Goal: Check status: Check status

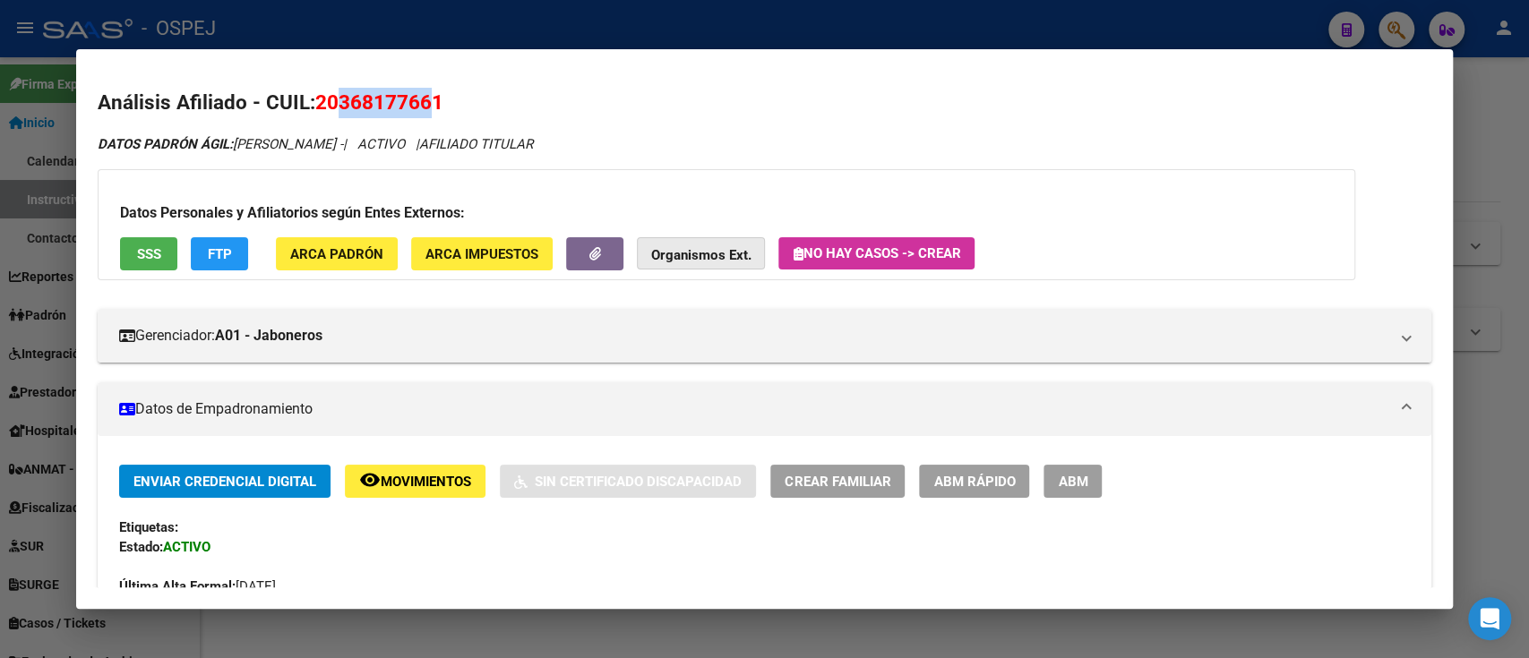
click at [712, 259] on strong "Organismos Ext." at bounding box center [700, 255] width 99 height 16
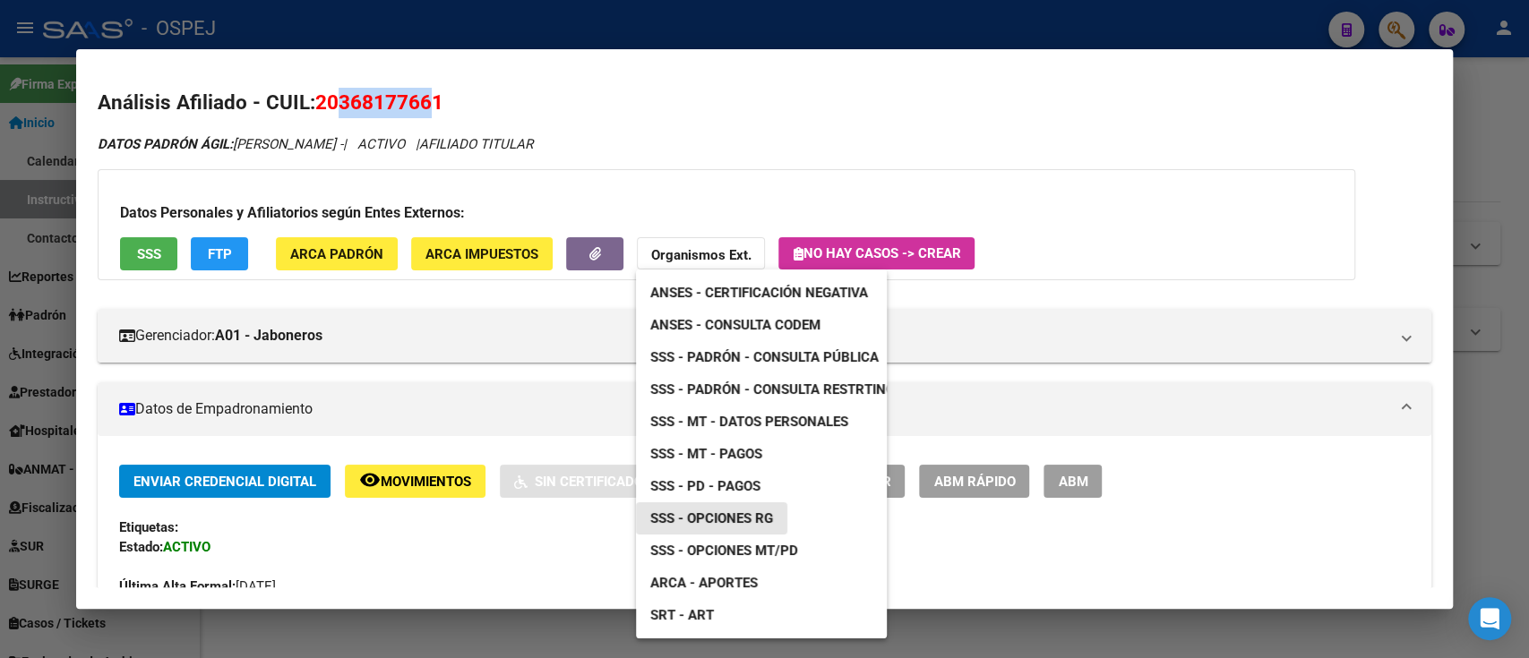
click at [737, 529] on link "SSS - Opciones RG" at bounding box center [711, 518] width 151 height 32
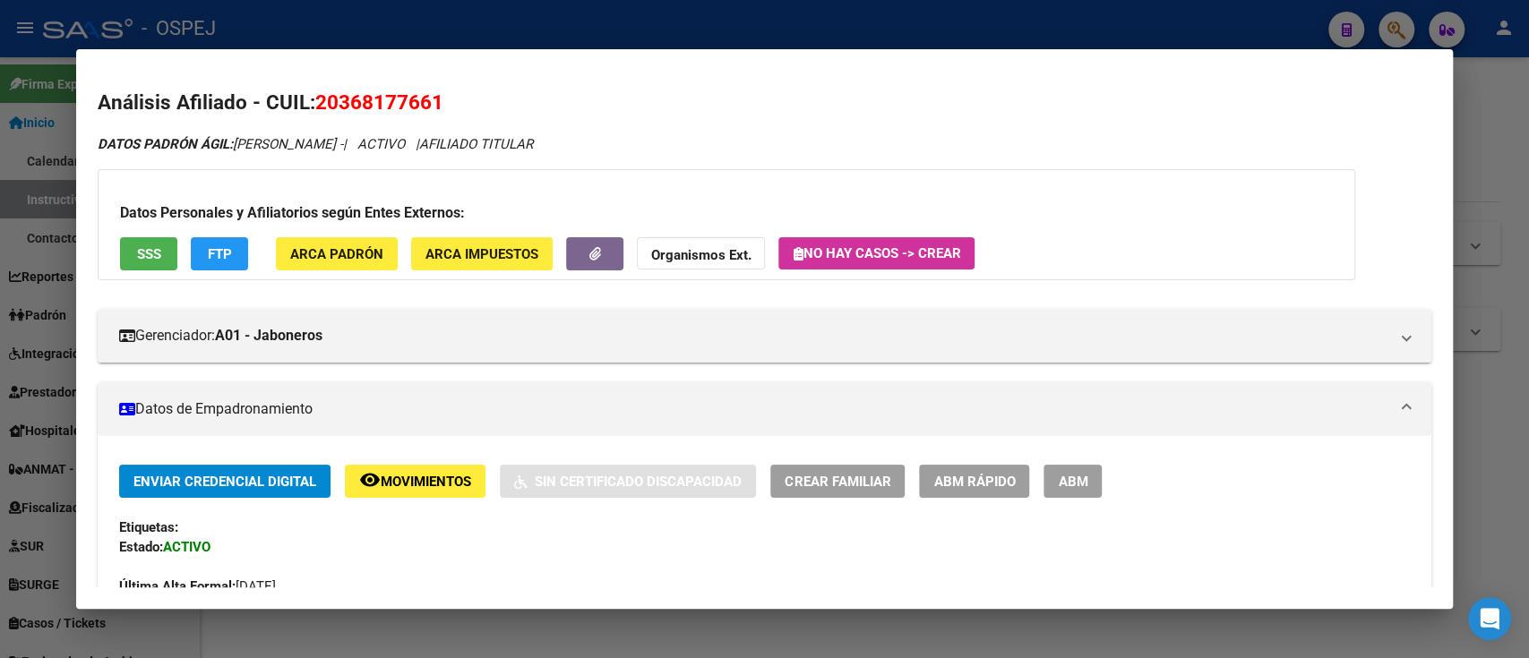
click at [507, 28] on div at bounding box center [764, 329] width 1529 height 658
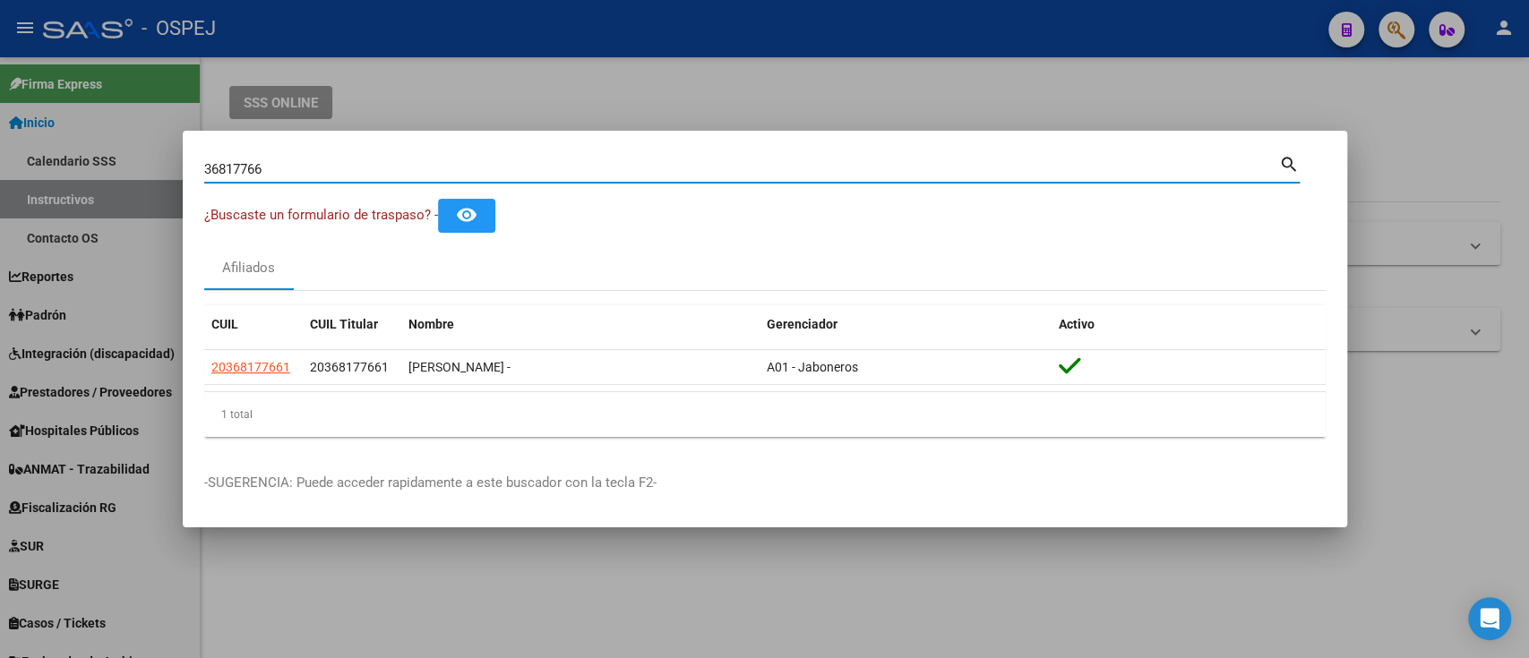
click at [490, 167] on input "36817766" at bounding box center [741, 169] width 1075 height 16
paste input "2827295"
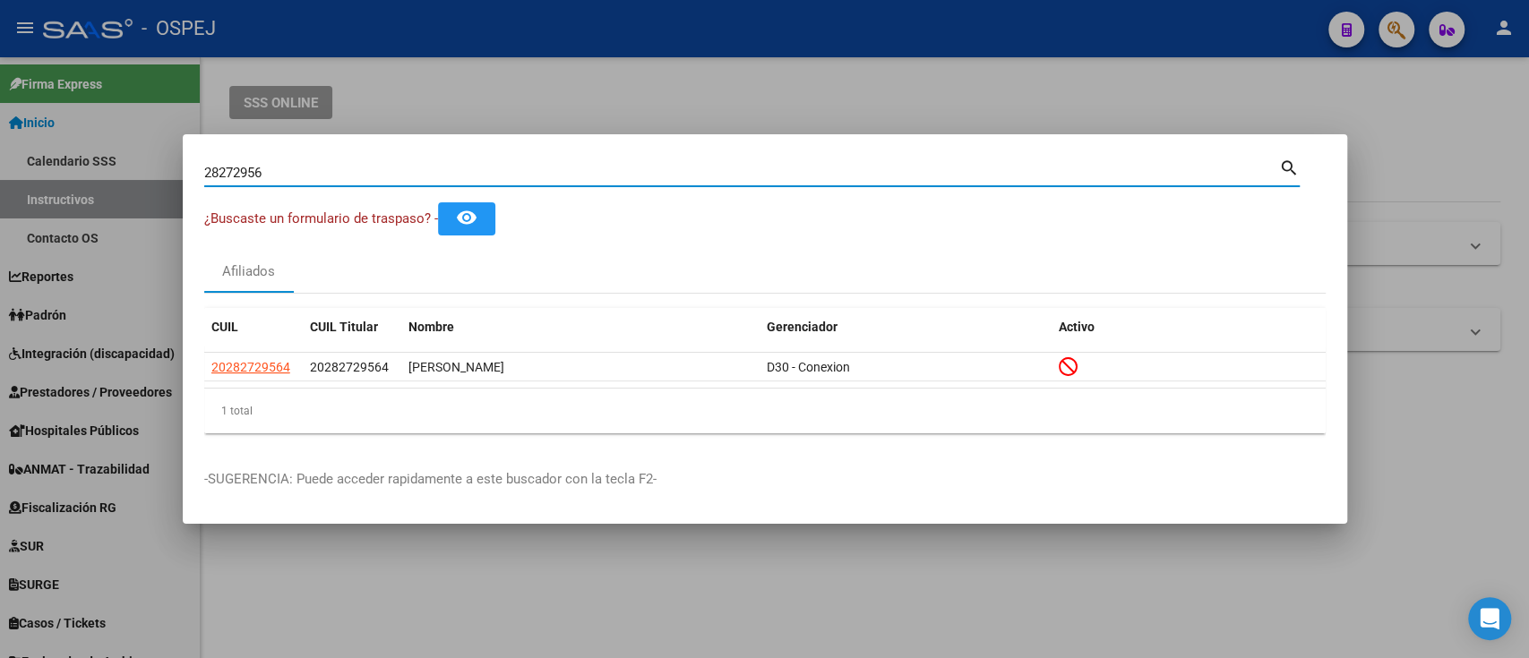
click at [536, 166] on input "28272956" at bounding box center [741, 173] width 1075 height 16
paste input "3418869"
type input "23418869"
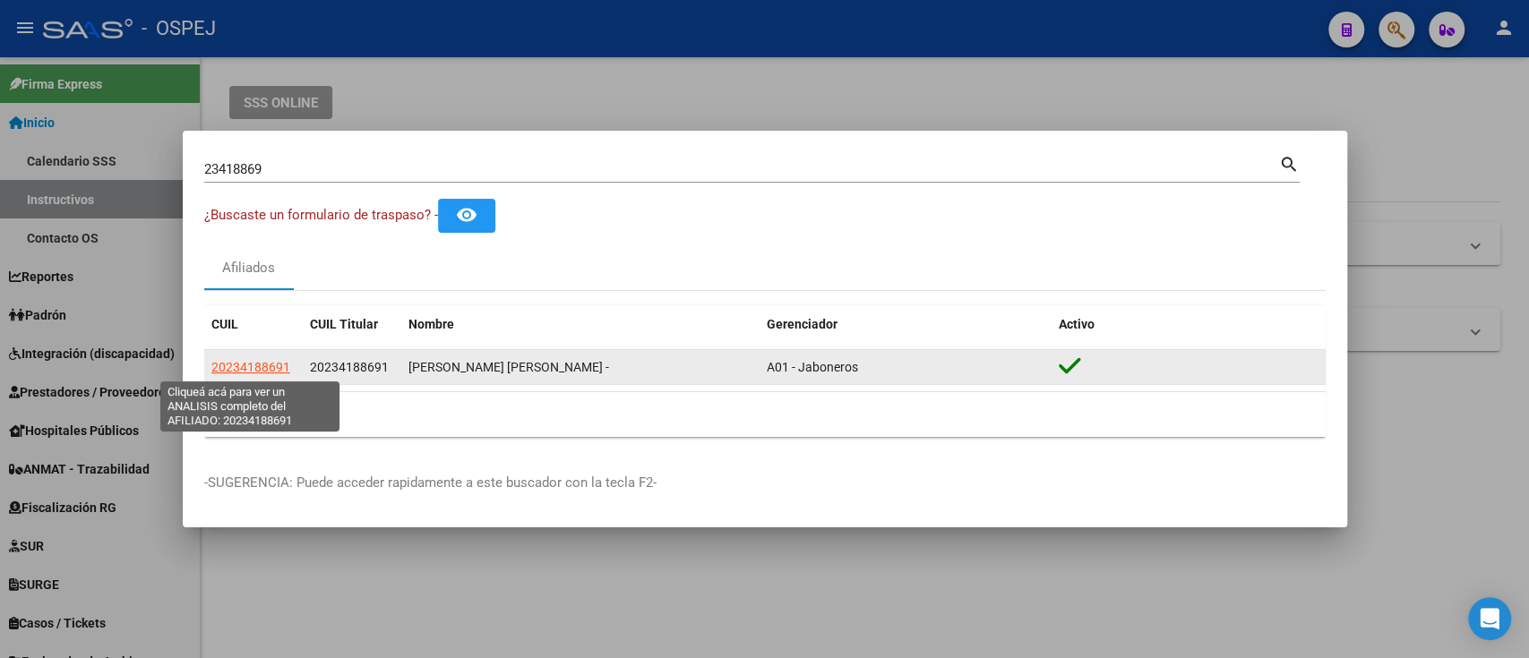
click at [247, 369] on span "20234188691" at bounding box center [250, 367] width 79 height 14
type textarea "20234188691"
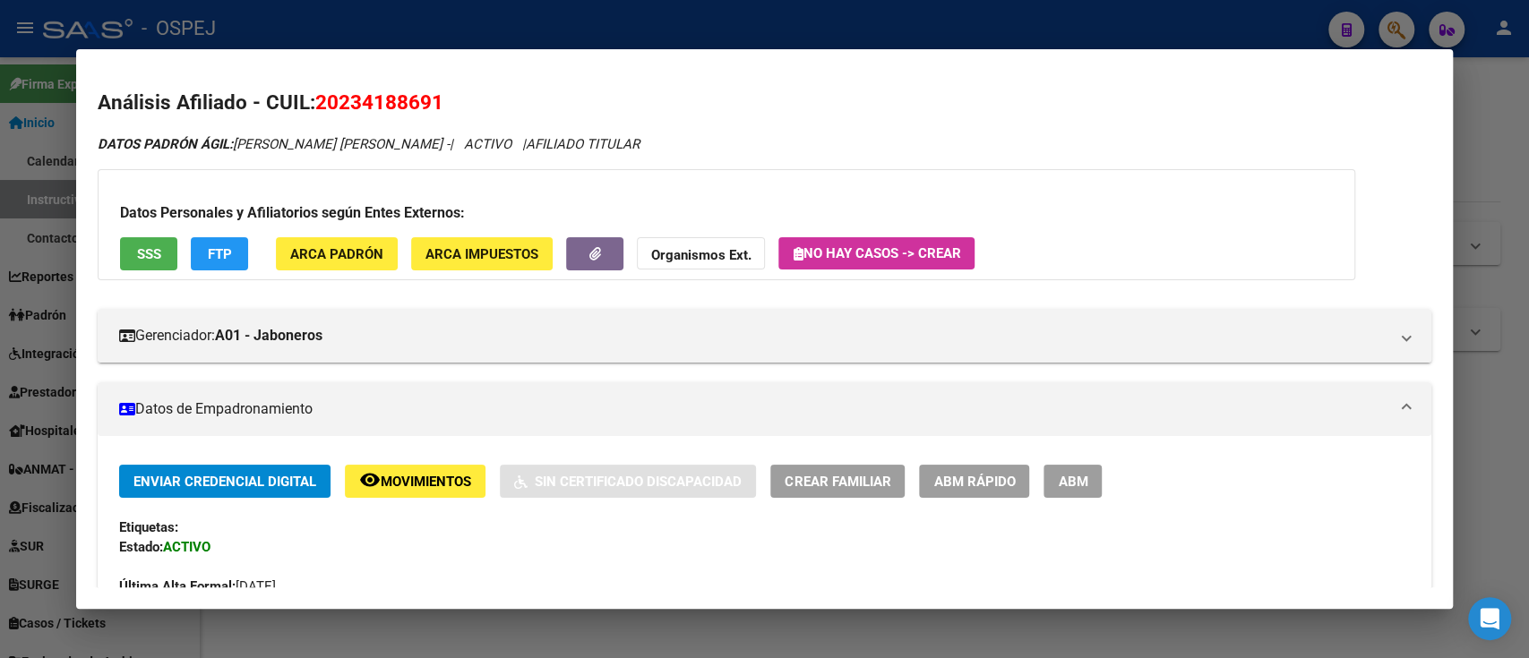
click at [342, 95] on span "20234188691" at bounding box center [379, 101] width 128 height 23
drag, startPoint x: 342, startPoint y: 94, endPoint x: 356, endPoint y: 94, distance: 13.4
click at [356, 94] on span "20234188691" at bounding box center [379, 101] width 128 height 23
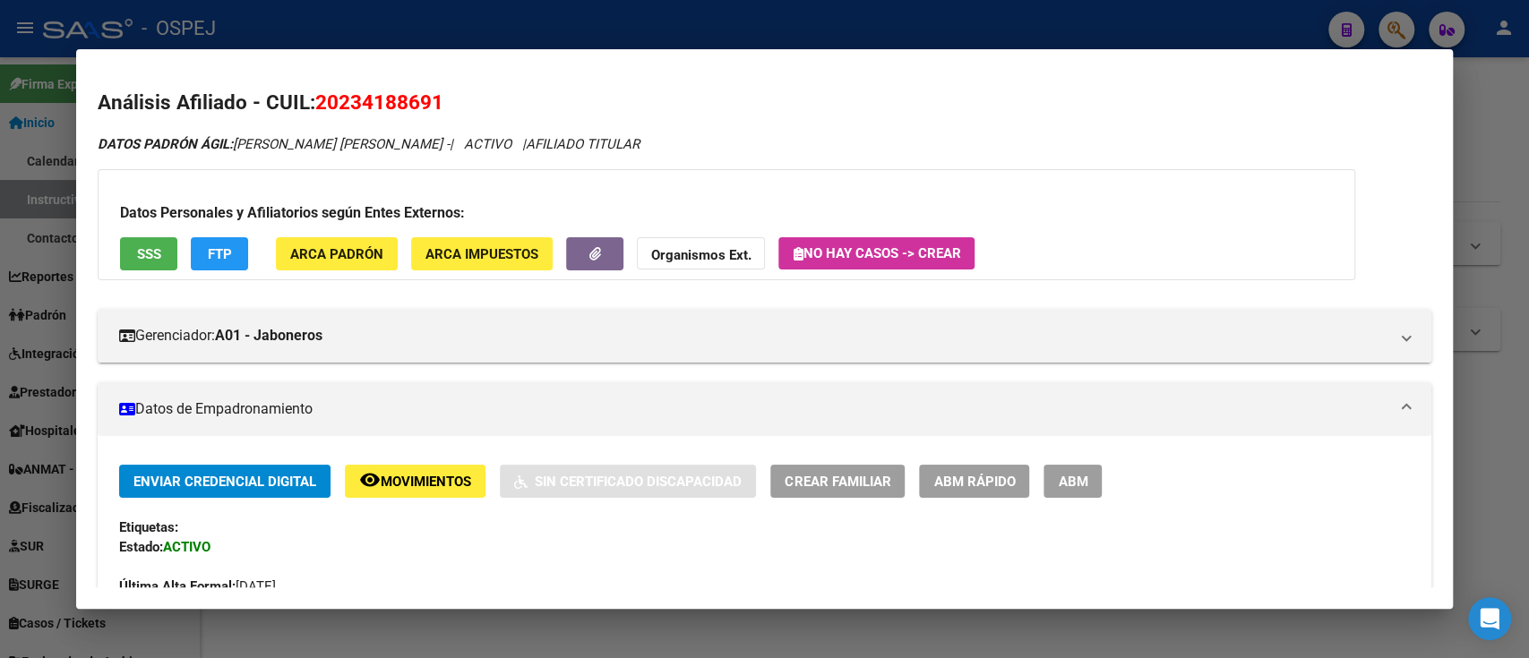
click at [414, 99] on span "20234188691" at bounding box center [379, 101] width 128 height 23
drag, startPoint x: 433, startPoint y: 105, endPoint x: 343, endPoint y: 101, distance: 90.5
click at [343, 101] on span "20234188691" at bounding box center [379, 101] width 128 height 23
copy span "23418869"
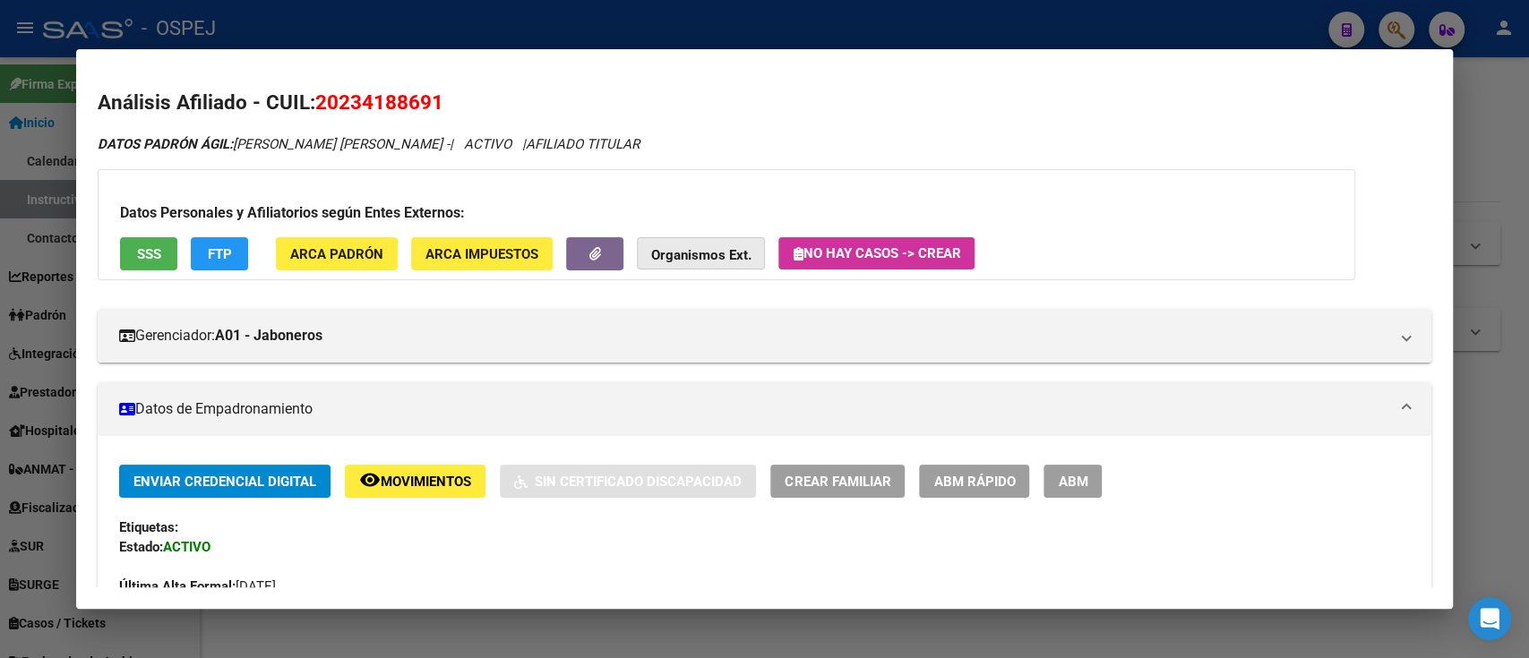
click at [670, 246] on span "Organismos Ext." at bounding box center [700, 254] width 99 height 16
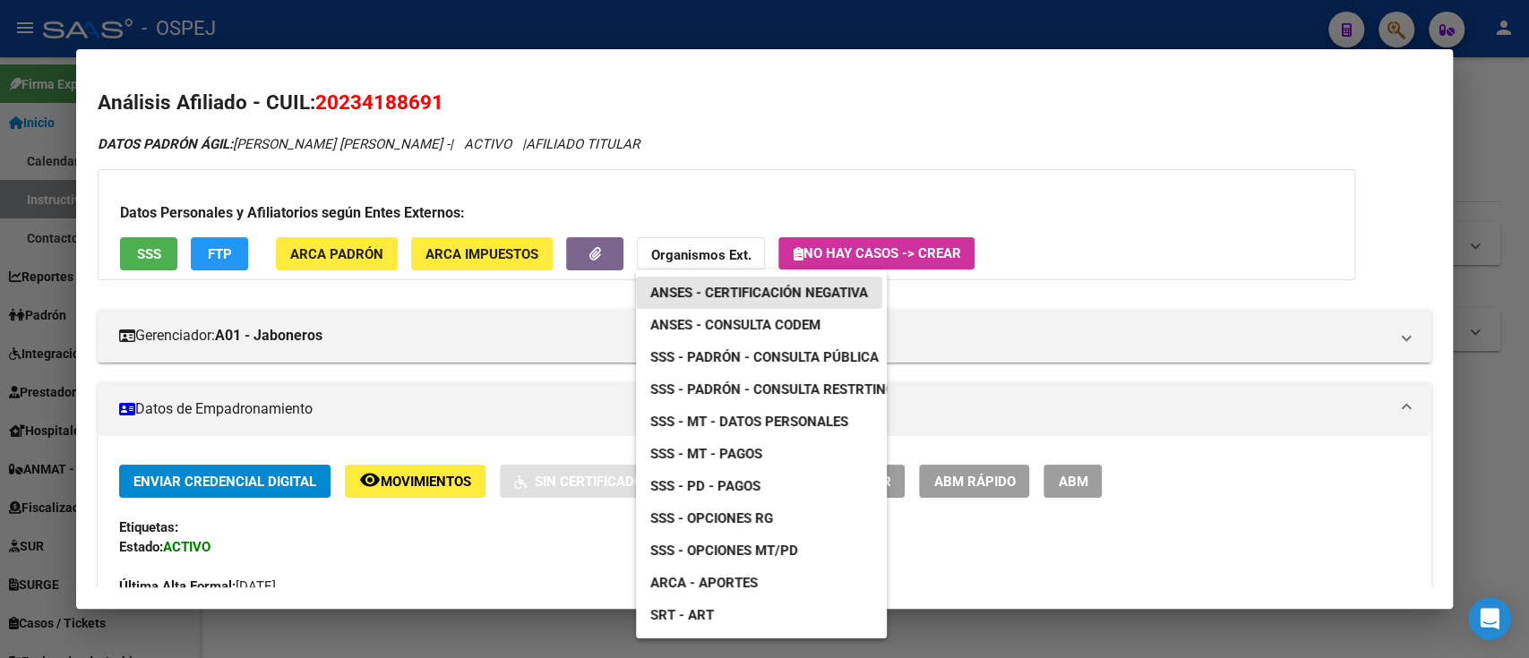
click at [727, 286] on span "ANSES - Certificación Negativa" at bounding box center [759, 293] width 218 height 16
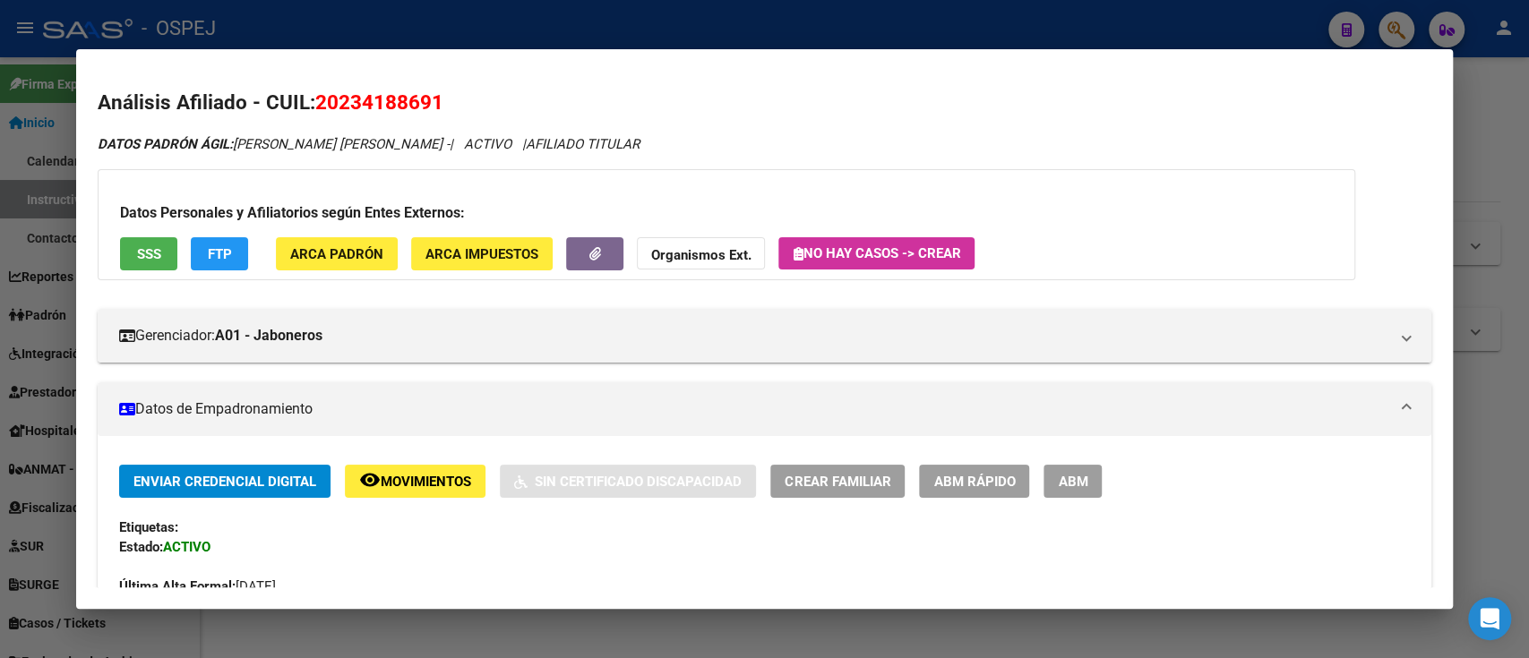
click at [548, 36] on div at bounding box center [764, 329] width 1529 height 658
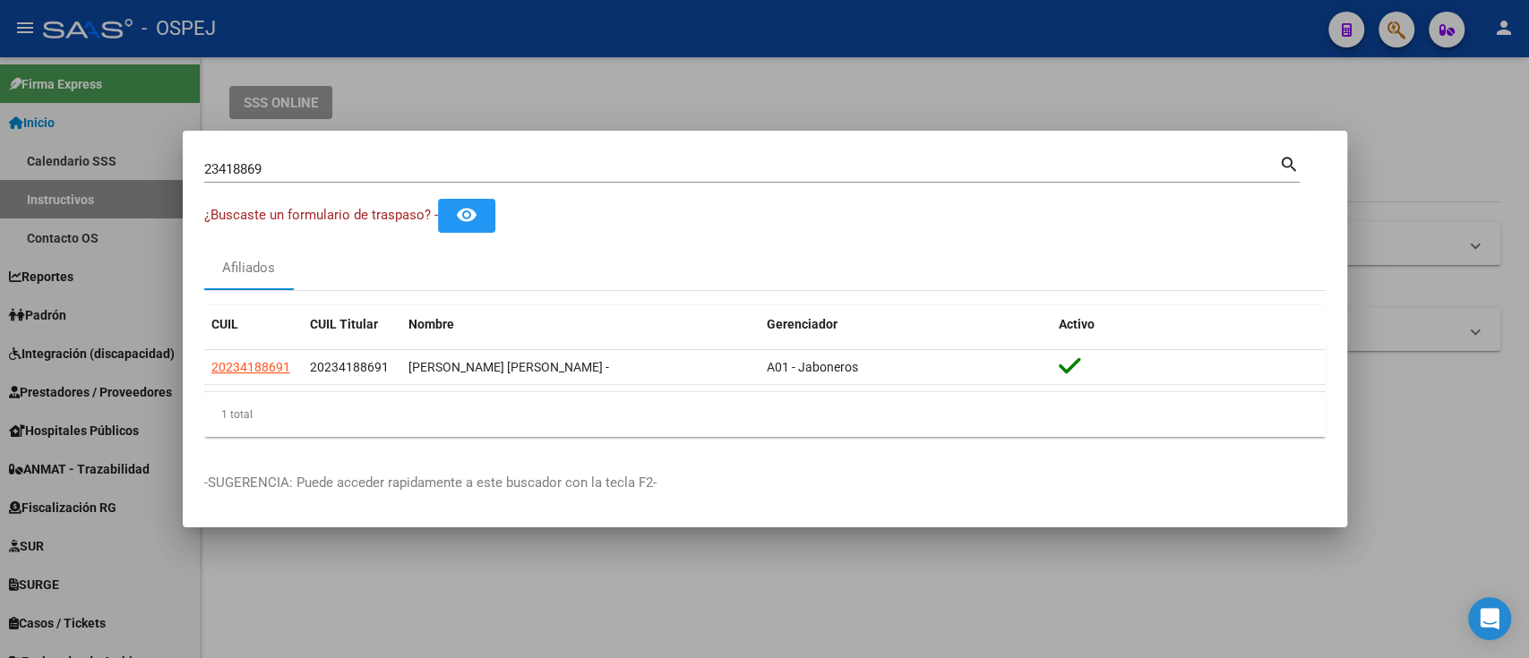
drag, startPoint x: 511, startPoint y: 184, endPoint x: 510, endPoint y: 173, distance: 10.9
click at [510, 173] on div "23418869 Buscar (apellido, dni, [PERSON_NAME], [PERSON_NAME], cuit, obra social…" at bounding box center [751, 175] width 1095 height 47
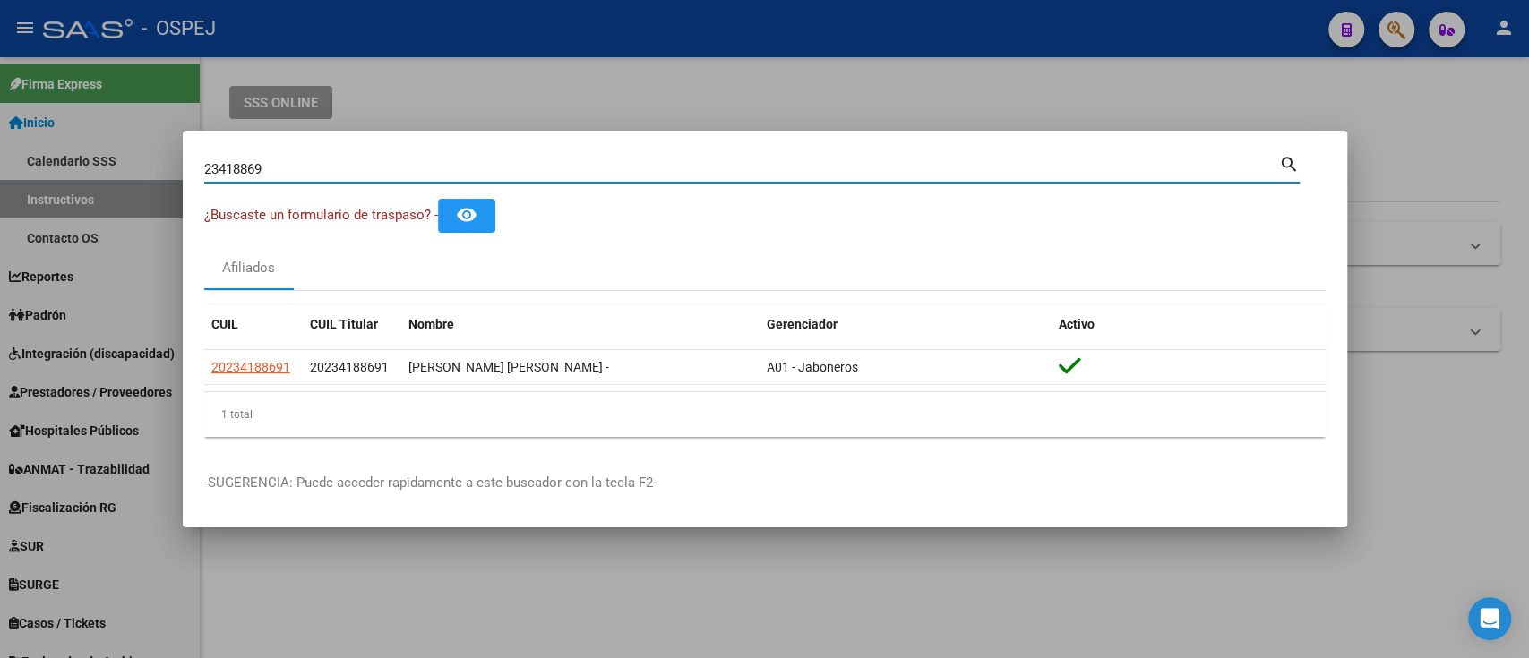
click at [510, 173] on input "23418869" at bounding box center [741, 169] width 1075 height 16
paste input "37341302"
type input "37341302"
